Goal: Check status: Check status

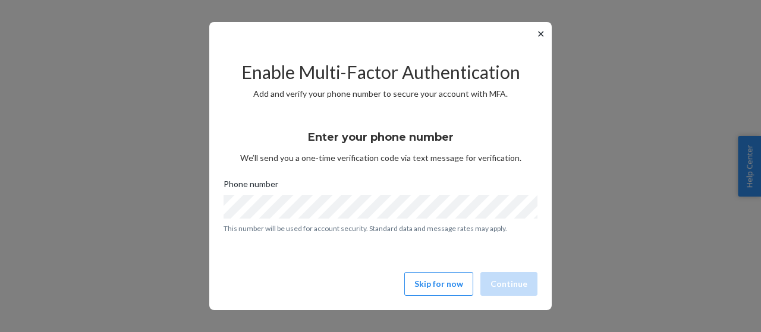
click at [543, 37] on button "✕" at bounding box center [540, 34] width 12 height 14
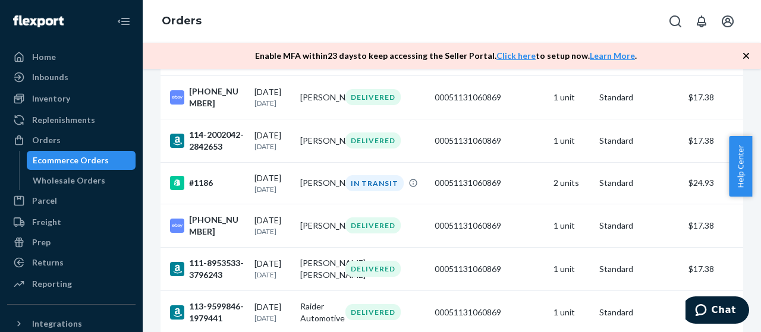
scroll to position [807, 0]
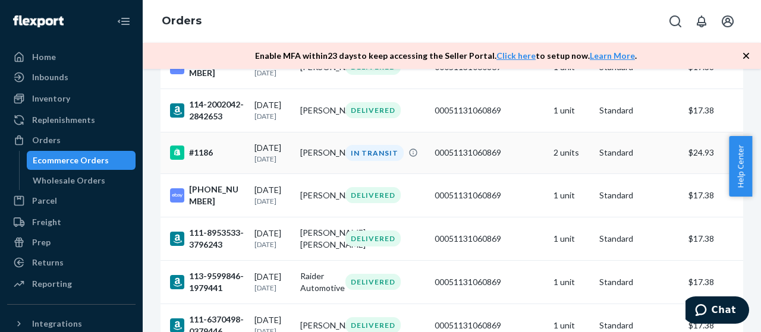
click at [307, 174] on td "[PERSON_NAME]" at bounding box center [318, 153] width 46 height 42
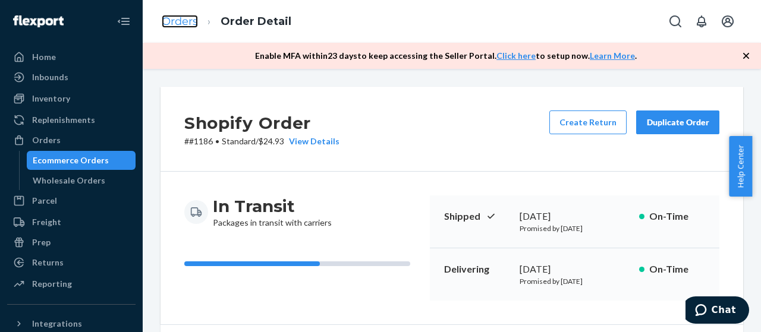
click at [182, 26] on link "Orders" at bounding box center [180, 21] width 36 height 13
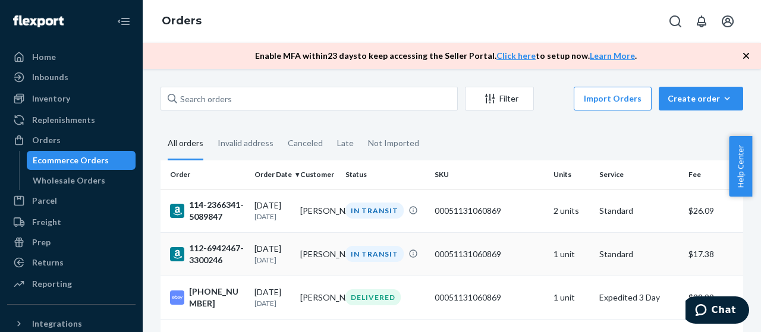
click at [310, 259] on td "[PERSON_NAME]" at bounding box center [318, 253] width 46 height 43
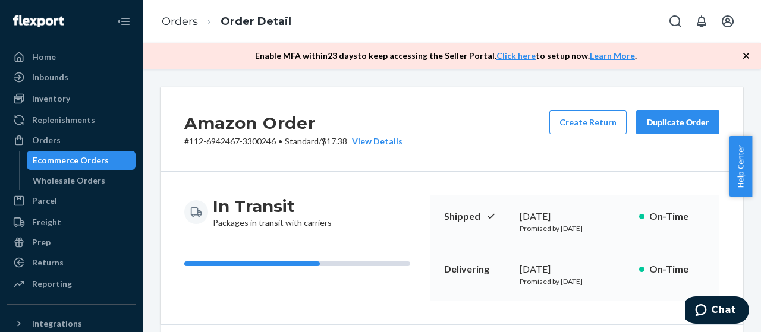
drag, startPoint x: 511, startPoint y: 217, endPoint x: 598, endPoint y: 215, distance: 86.8
click at [598, 215] on div "Shipped [DATE] Promised by [DATE] On-Time" at bounding box center [575, 222] width 290 height 53
copy div "[DATE]"
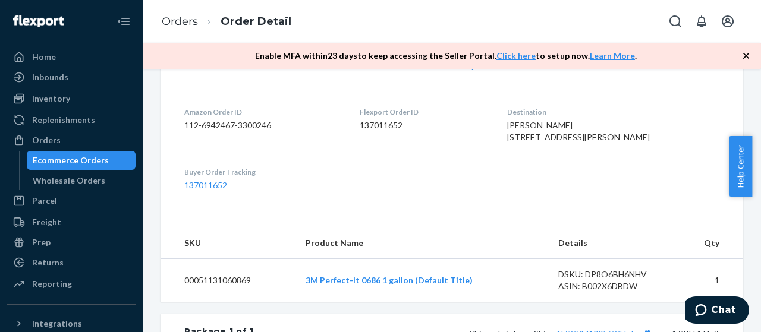
scroll to position [276, 0]
drag, startPoint x: 526, startPoint y: 123, endPoint x: 586, endPoint y: 126, distance: 60.7
click at [586, 126] on dl "Amazon Order ID 112-6942467-3300246 Flexport Order ID 137011652 Destination [GE…" at bounding box center [452, 148] width 583 height 133
copy span "[PERSON_NAME]"
drag, startPoint x: 533, startPoint y: 144, endPoint x: 629, endPoint y: 149, distance: 95.8
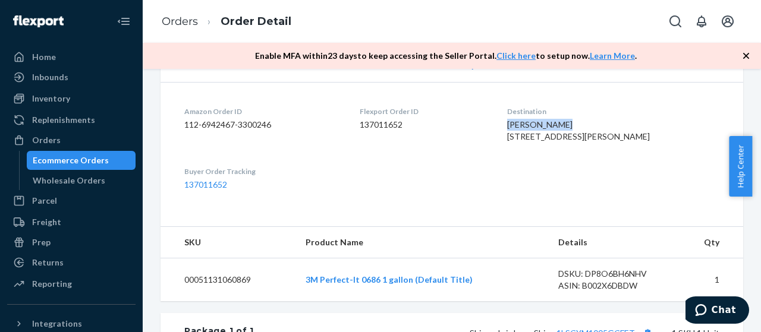
click at [629, 149] on dl "Amazon Order ID 112-6942467-3300246 Flexport Order ID 137011652 Destination [GE…" at bounding box center [452, 148] width 583 height 133
copy span "[GEOGRAPHIC_DATA], [GEOGRAPHIC_DATA] 76179-3469"
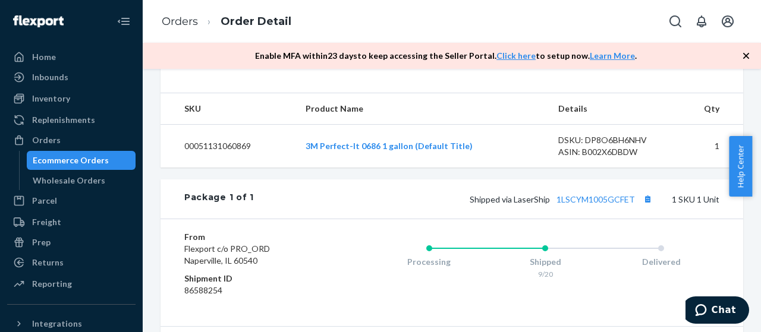
scroll to position [422, 0]
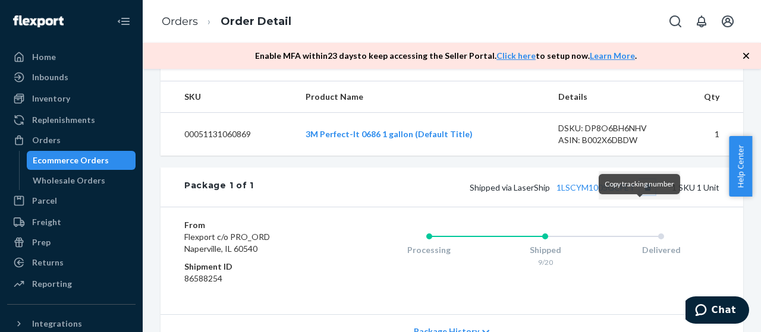
click at [640, 195] on button "Copy tracking number" at bounding box center [647, 187] width 15 height 15
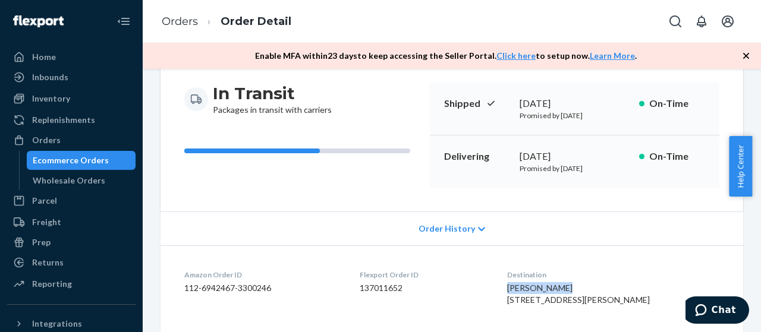
scroll to position [0, 0]
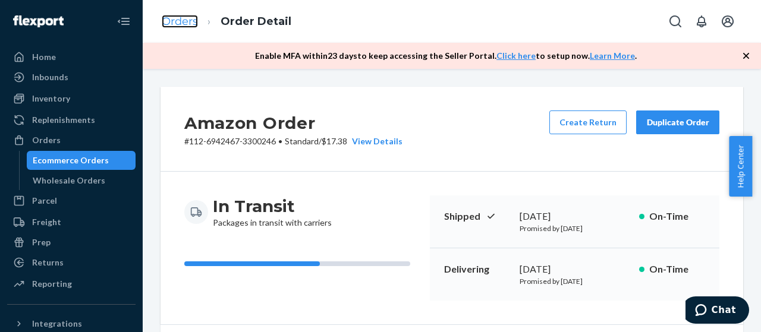
click at [185, 20] on link "Orders" at bounding box center [180, 21] width 36 height 13
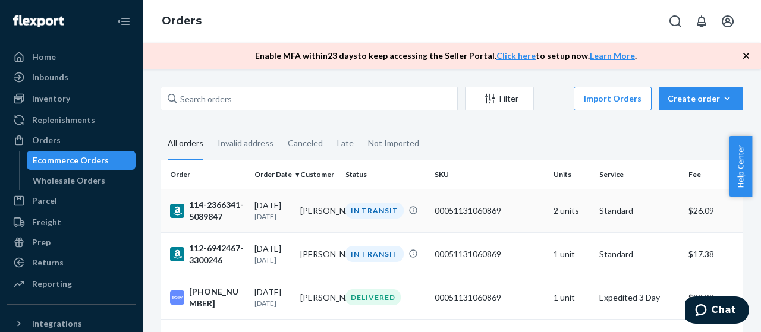
click at [317, 212] on td "[PERSON_NAME]" at bounding box center [318, 210] width 46 height 43
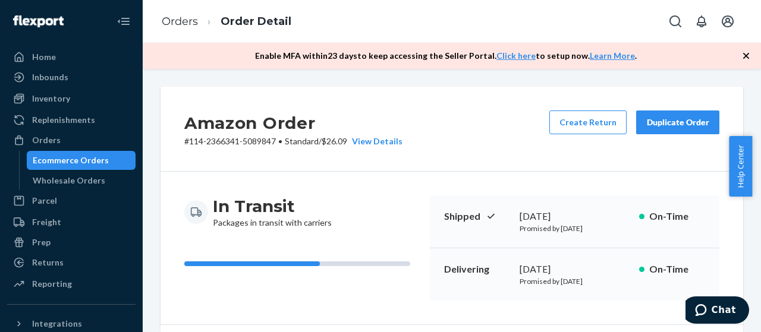
drag, startPoint x: 512, startPoint y: 215, endPoint x: 605, endPoint y: 217, distance: 93.4
click at [605, 217] on div "Shipped [DATE] Promised by [DATE] On-Time" at bounding box center [575, 222] width 290 height 53
copy div "[DATE]"
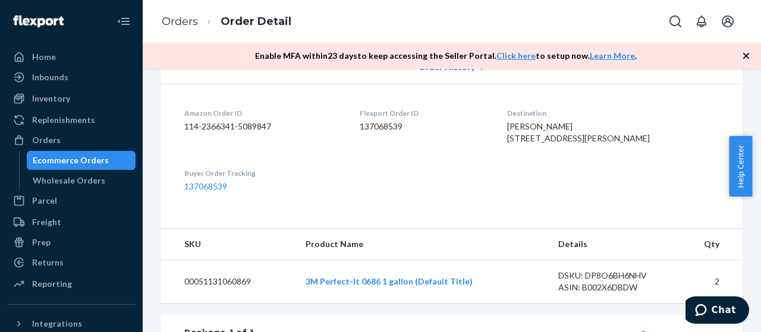
scroll to position [277, 0]
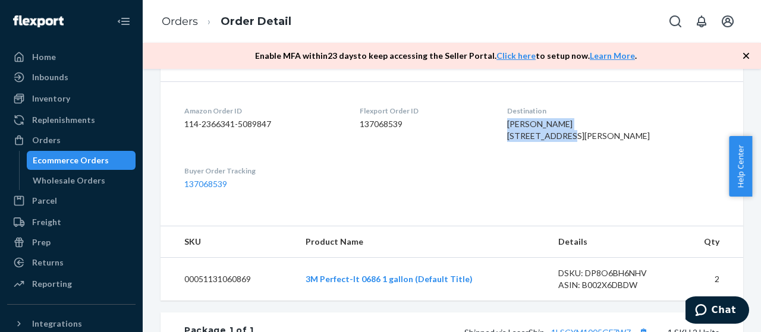
drag, startPoint x: 529, startPoint y: 122, endPoint x: 608, endPoint y: 129, distance: 79.3
click at [608, 129] on dl "Amazon Order ID 114-2366341-5089847 Flexport Order ID 137068539 Destination [PE…" at bounding box center [452, 147] width 583 height 133
click at [535, 128] on span "[PERSON_NAME] [STREET_ADDRESS][PERSON_NAME]" at bounding box center [578, 130] width 143 height 22
drag, startPoint x: 530, startPoint y: 122, endPoint x: 606, endPoint y: 124, distance: 75.5
click at [606, 124] on div "[PERSON_NAME] [STREET_ADDRESS][PERSON_NAME]" at bounding box center [613, 130] width 212 height 24
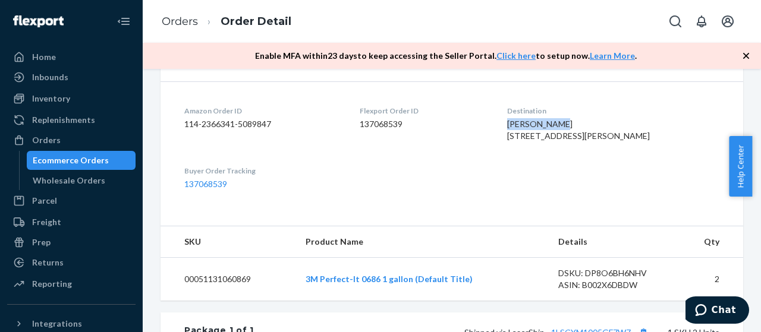
copy span "[PERSON_NAME]"
drag, startPoint x: 518, startPoint y: 146, endPoint x: 643, endPoint y: 146, distance: 124.8
click at [643, 146] on dl "Amazon Order ID 114-2366341-5089847 Flexport Order ID 137068539 Destination [PE…" at bounding box center [452, 147] width 583 height 133
click at [643, 142] on div "[PERSON_NAME] [STREET_ADDRESS][PERSON_NAME]" at bounding box center [613, 130] width 212 height 24
drag, startPoint x: 531, startPoint y: 143, endPoint x: 638, endPoint y: 145, distance: 106.4
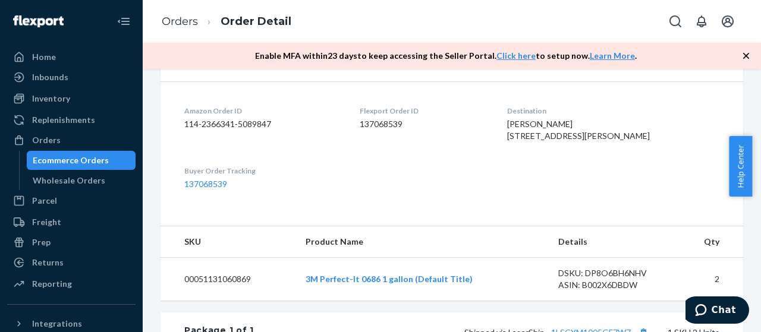
click at [638, 142] on div "[PERSON_NAME] [STREET_ADDRESS][PERSON_NAME]" at bounding box center [613, 130] width 212 height 24
copy span "Catharpin, [GEOGRAPHIC_DATA] 20143-1013"
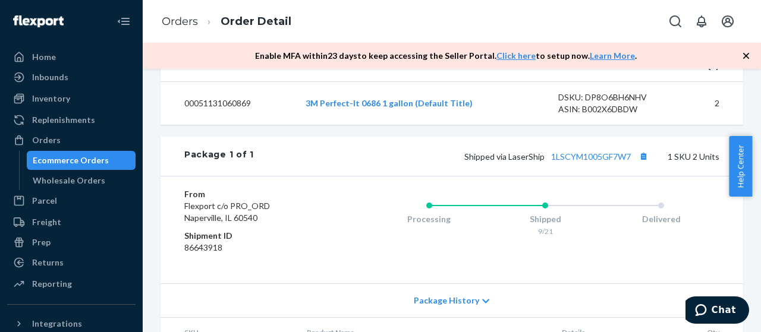
scroll to position [465, 0]
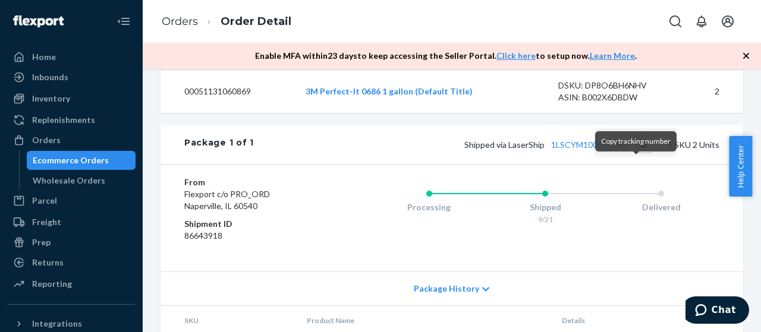
click at [635, 152] on button "Copy tracking number" at bounding box center [642, 144] width 15 height 15
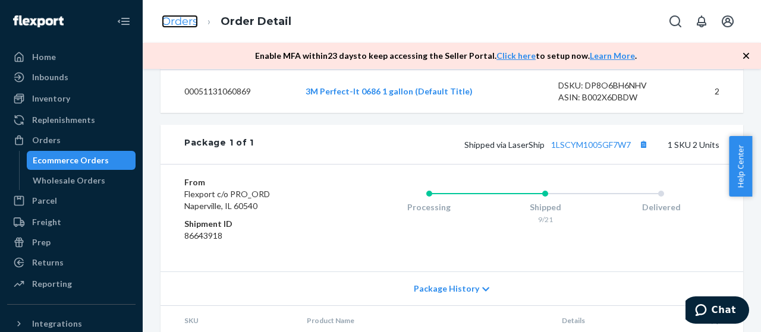
click at [175, 21] on link "Orders" at bounding box center [180, 21] width 36 height 13
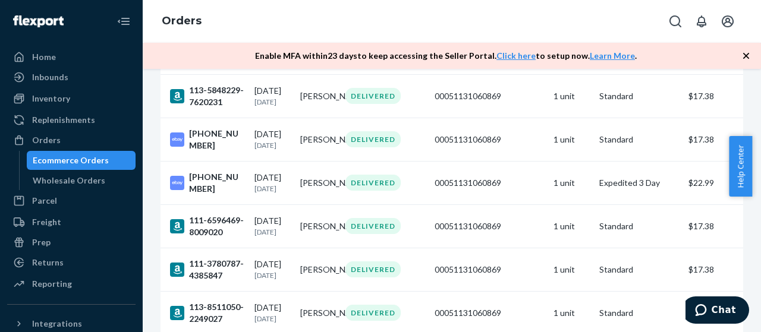
scroll to position [467, 0]
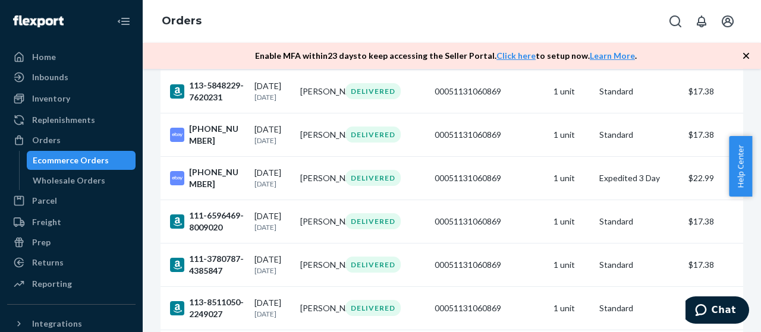
drag, startPoint x: 753, startPoint y: 184, endPoint x: 759, endPoint y: 157, distance: 27.3
click at [759, 157] on div "Help Center" at bounding box center [745, 166] width 32 height 61
click at [304, 125] on td "[PERSON_NAME]" at bounding box center [318, 134] width 46 height 43
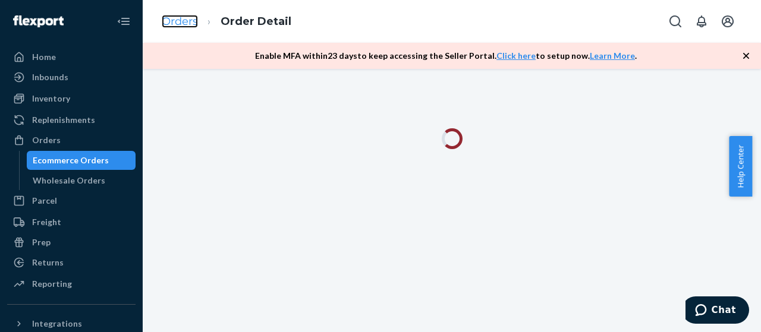
click at [167, 19] on link "Orders" at bounding box center [180, 21] width 36 height 13
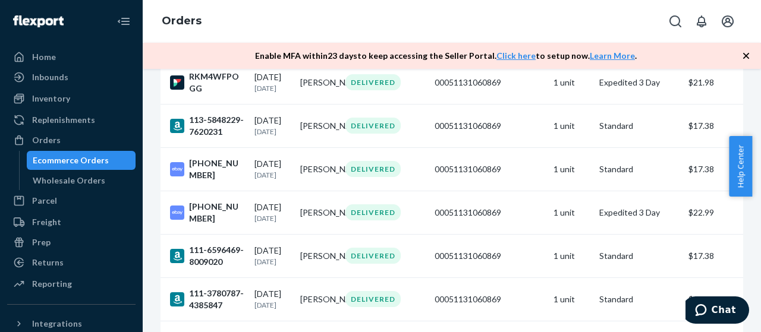
scroll to position [427, 0]
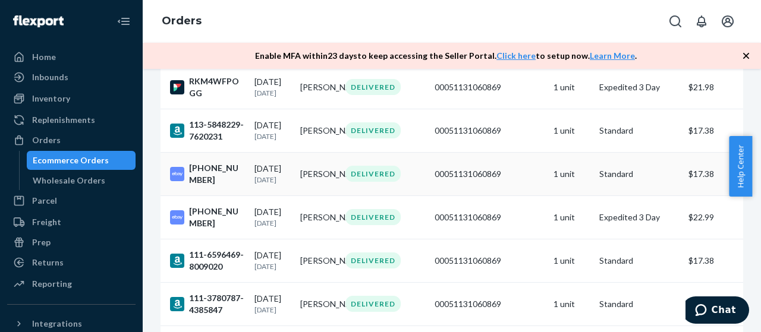
click at [307, 175] on td "[PERSON_NAME]" at bounding box center [318, 173] width 46 height 43
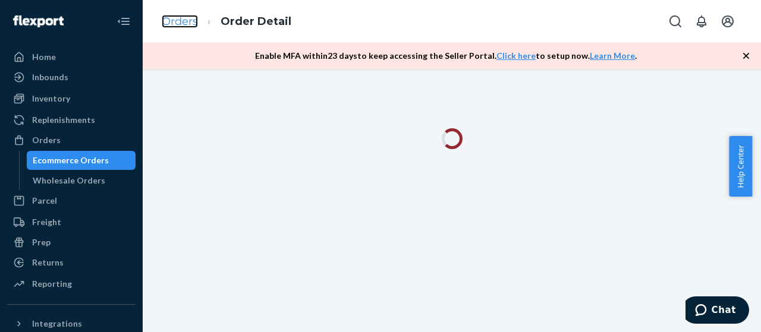
click at [178, 20] on link "Orders" at bounding box center [180, 21] width 36 height 13
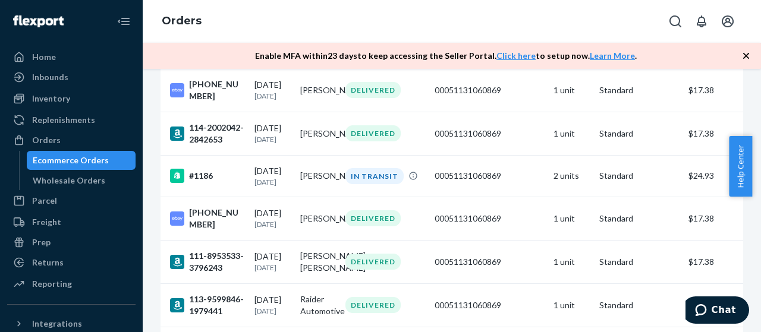
scroll to position [795, 0]
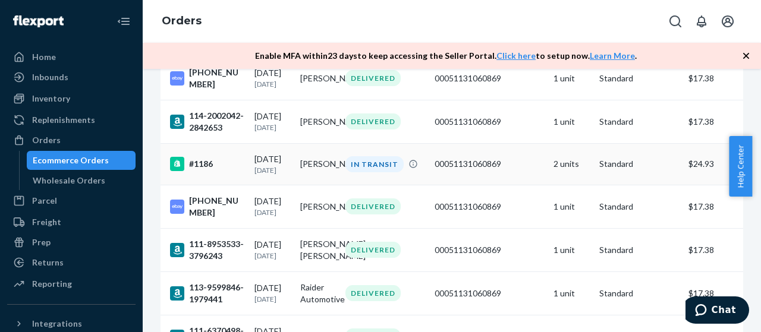
click at [316, 185] on td "[PERSON_NAME]" at bounding box center [318, 164] width 46 height 42
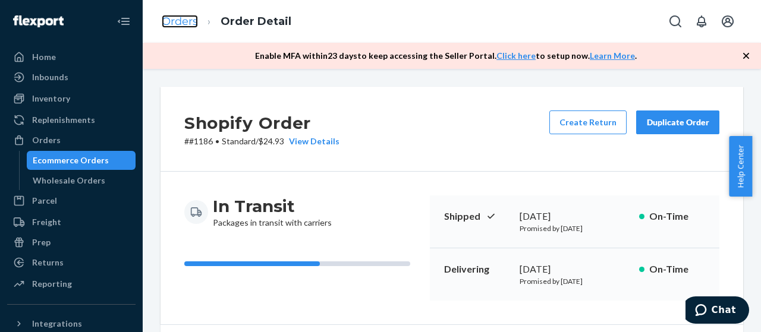
click at [172, 17] on link "Orders" at bounding box center [180, 21] width 36 height 13
